Goal: Register for event/course

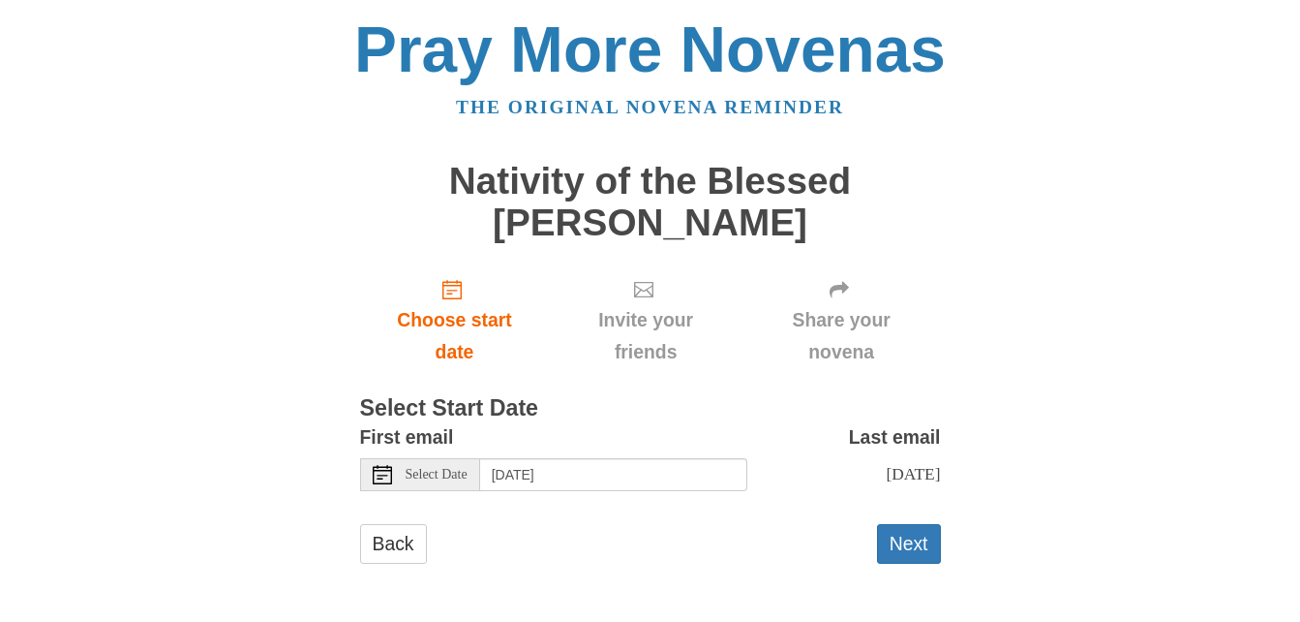
scroll to position [16, 0]
click at [459, 468] on span "Select Date" at bounding box center [437, 475] width 62 height 14
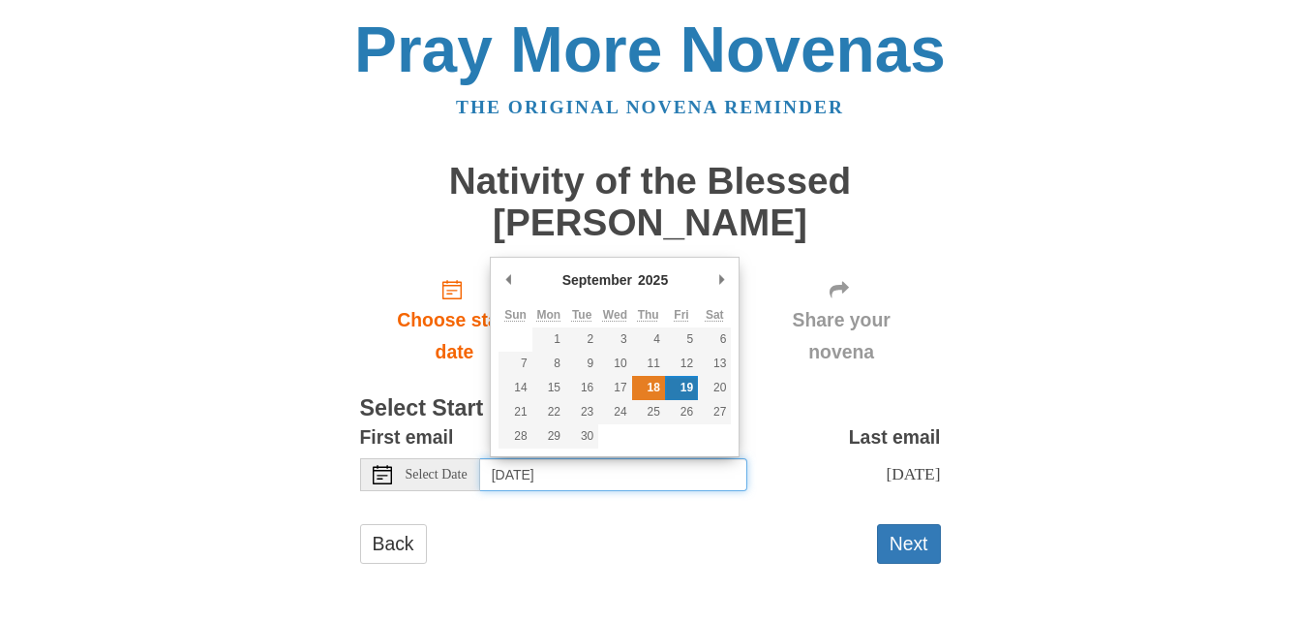
type input "[DATE]"
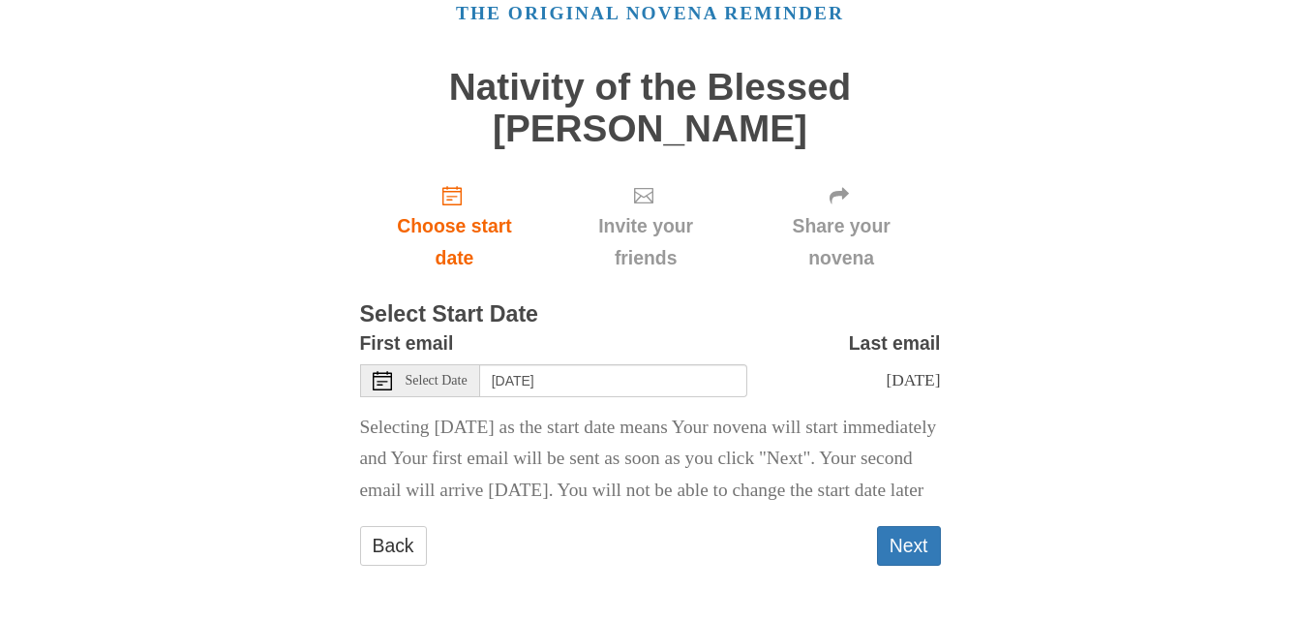
scroll to position [144, 0]
click at [913, 549] on button "Next" at bounding box center [909, 546] width 64 height 40
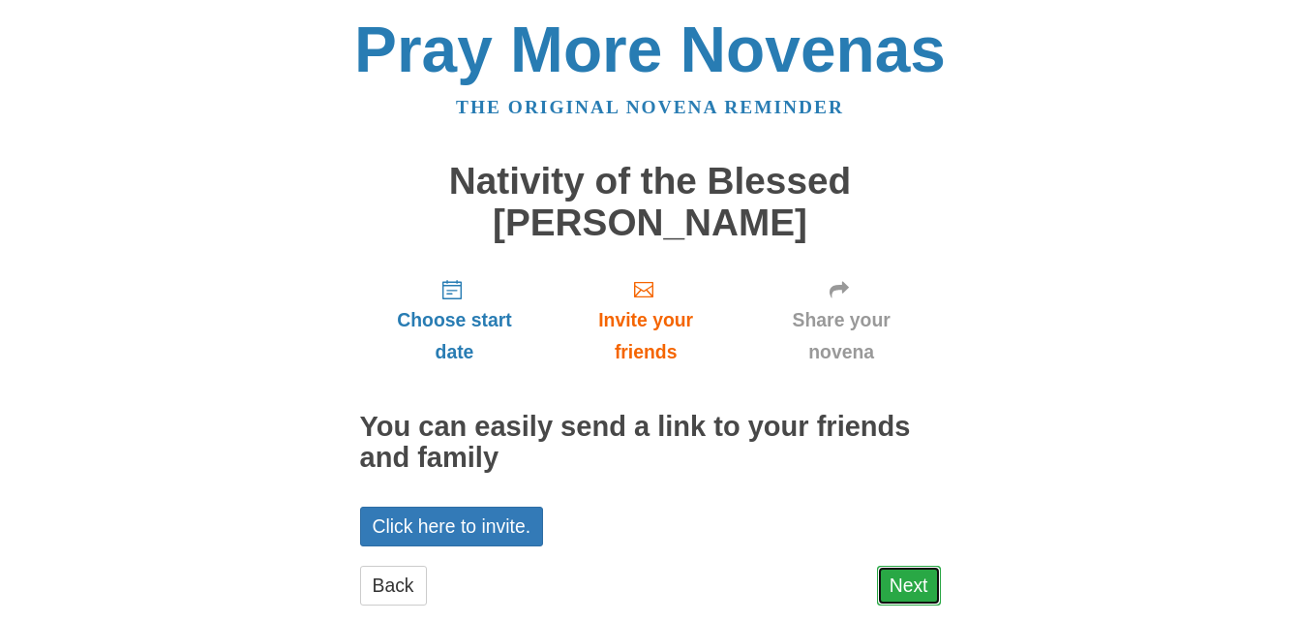
click at [907, 574] on link "Next" at bounding box center [909, 585] width 64 height 40
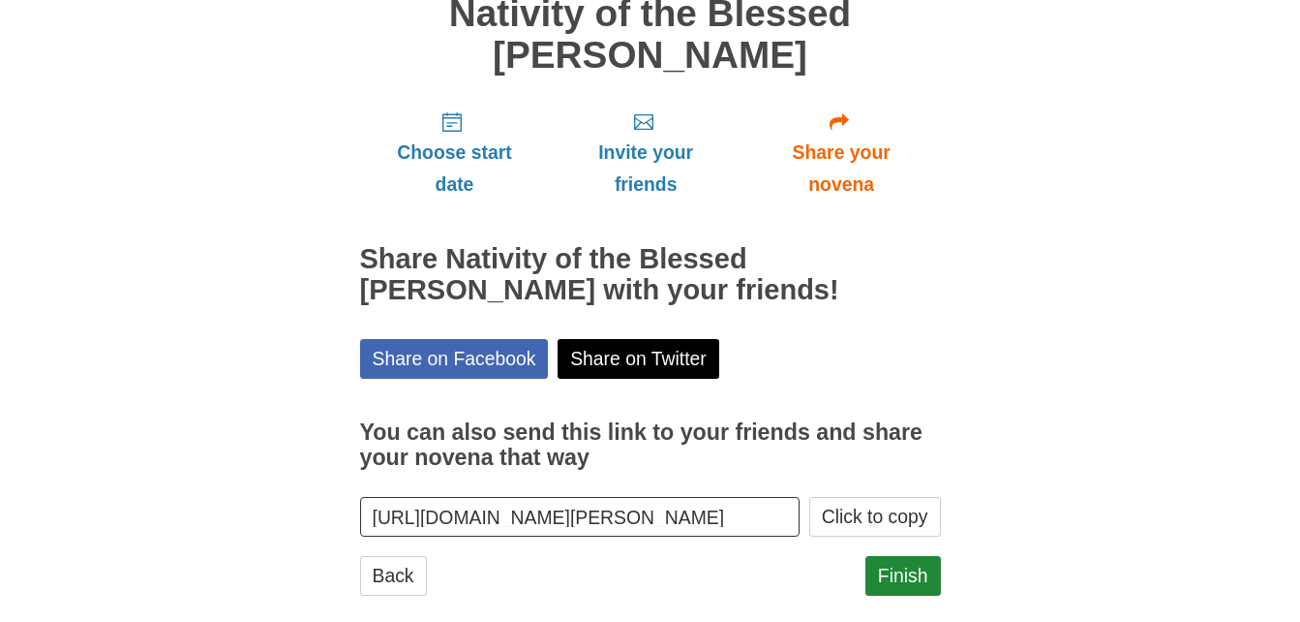
scroll to position [198, 0]
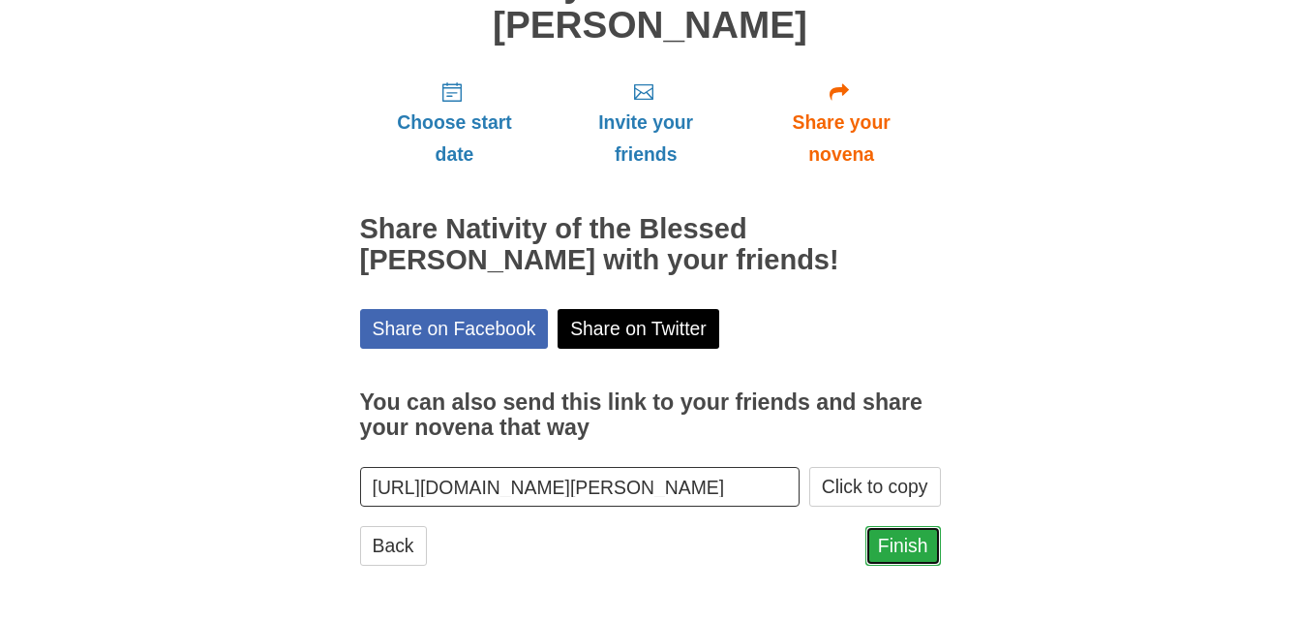
click at [917, 553] on link "Finish" at bounding box center [904, 546] width 76 height 40
